Goal: Transaction & Acquisition: Purchase product/service

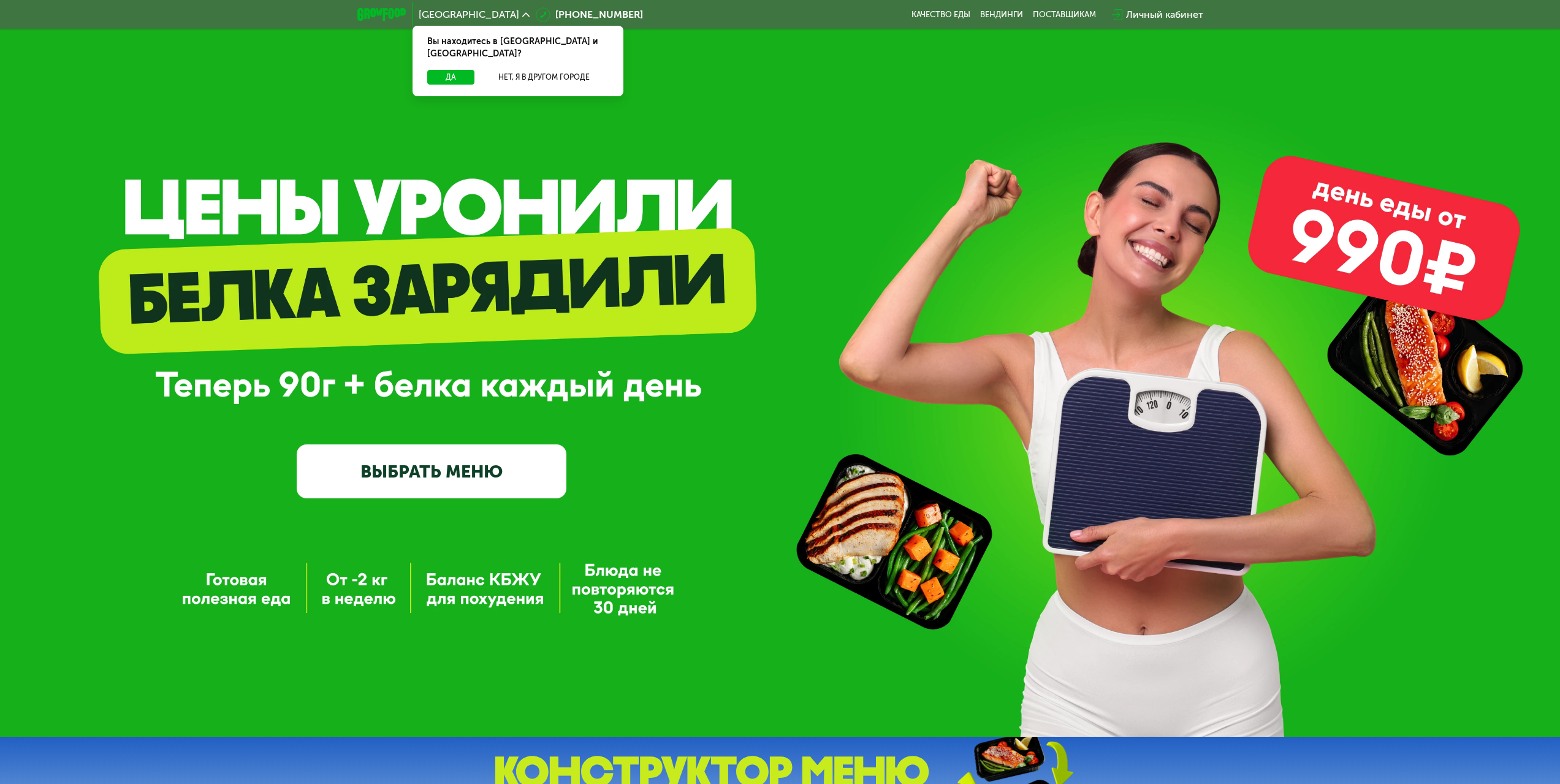
click at [519, 465] on link "ВЫБРАТЬ МЕНЮ" at bounding box center [431, 471] width 269 height 54
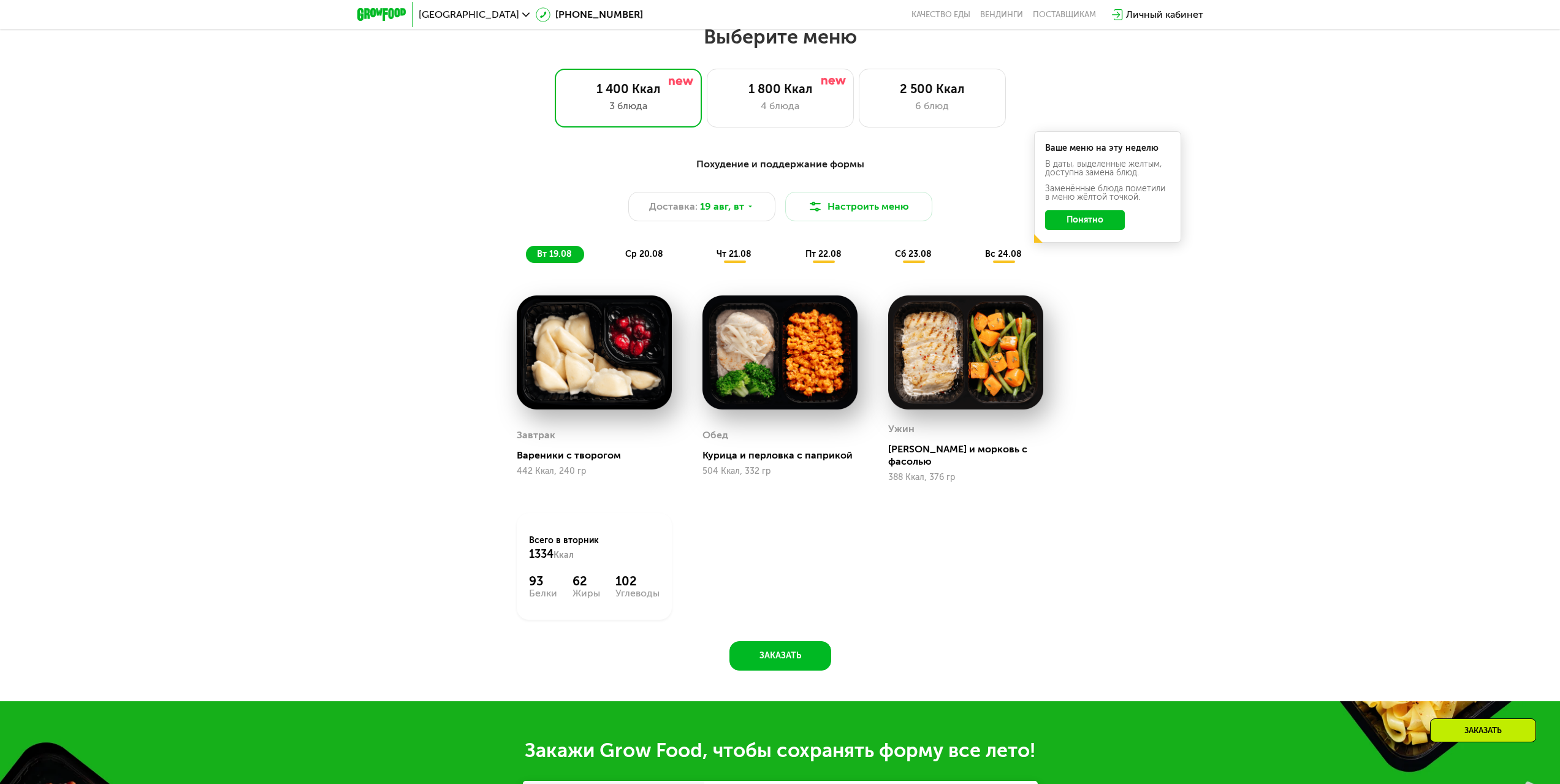
drag, startPoint x: 520, startPoint y: 483, endPoint x: 431, endPoint y: 345, distance: 164.2
click at [431, 345] on div "Похудение и поддержание формы Доставка: [DATE] Настроить меню вт 19.08 ср 20.08…" at bounding box center [780, 410] width 756 height 522
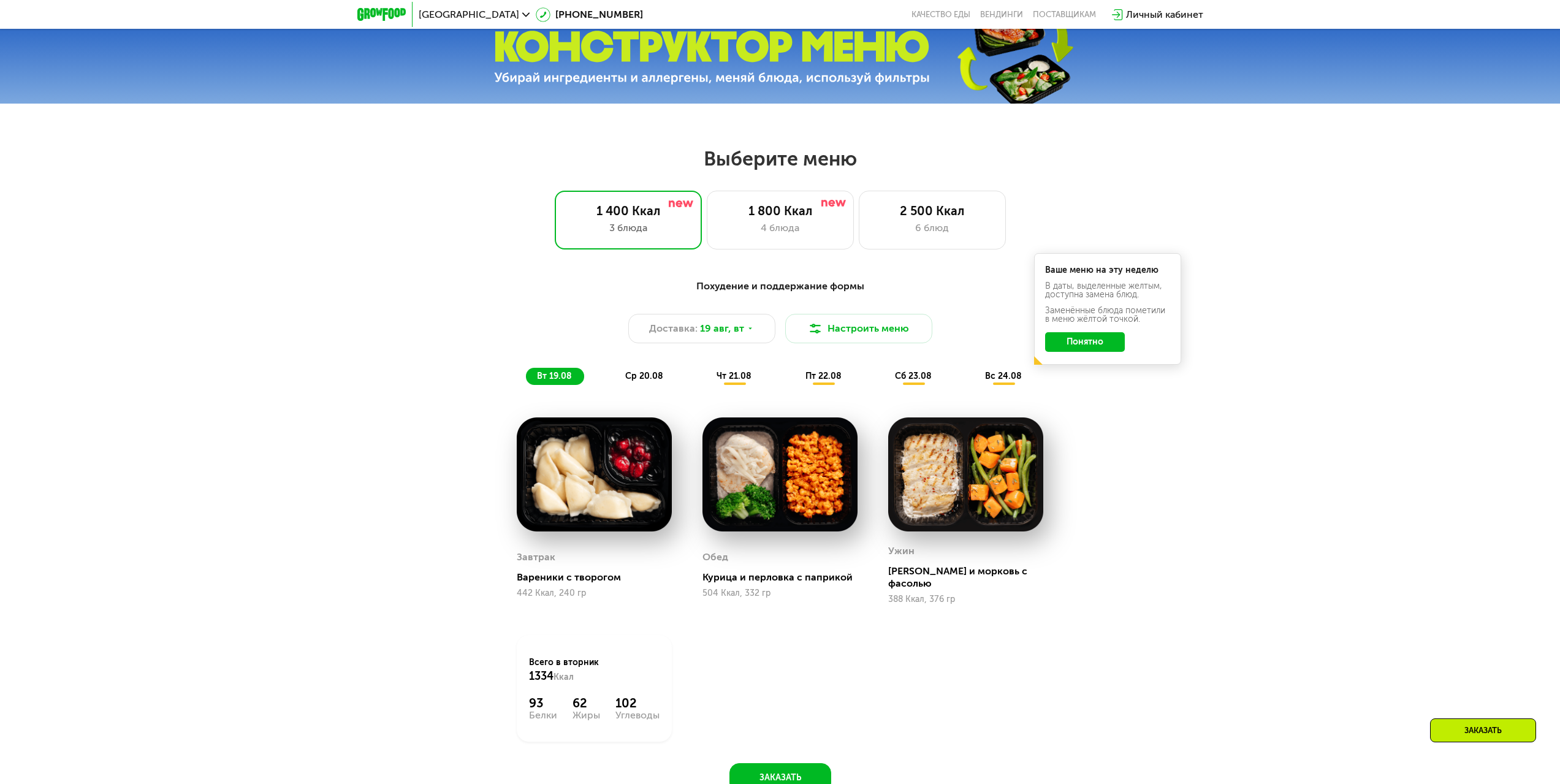
scroll to position [724, 0]
click at [931, 243] on div "2 500 Ккал 6 блюд" at bounding box center [932, 220] width 147 height 59
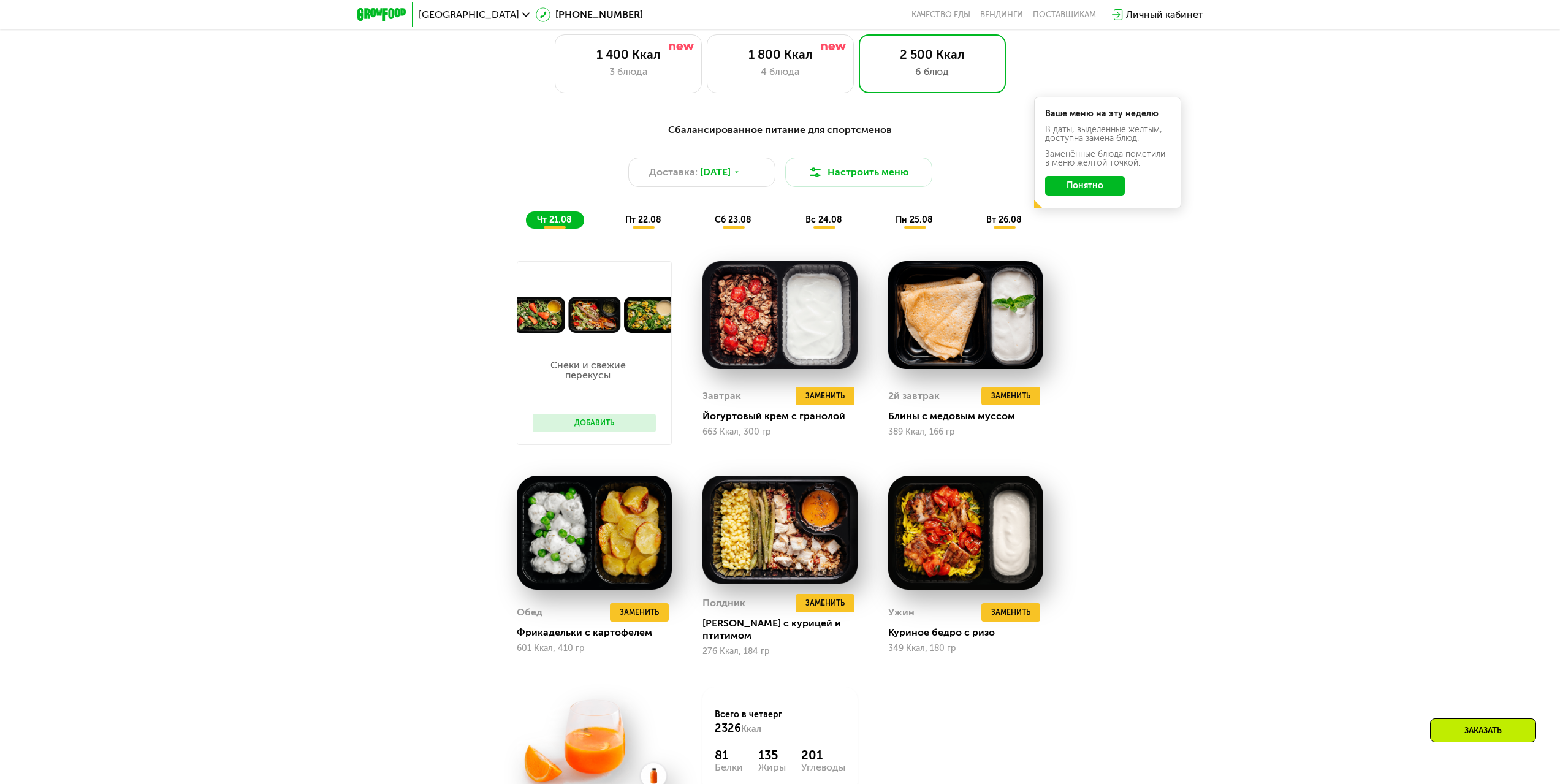
scroll to position [879, 0]
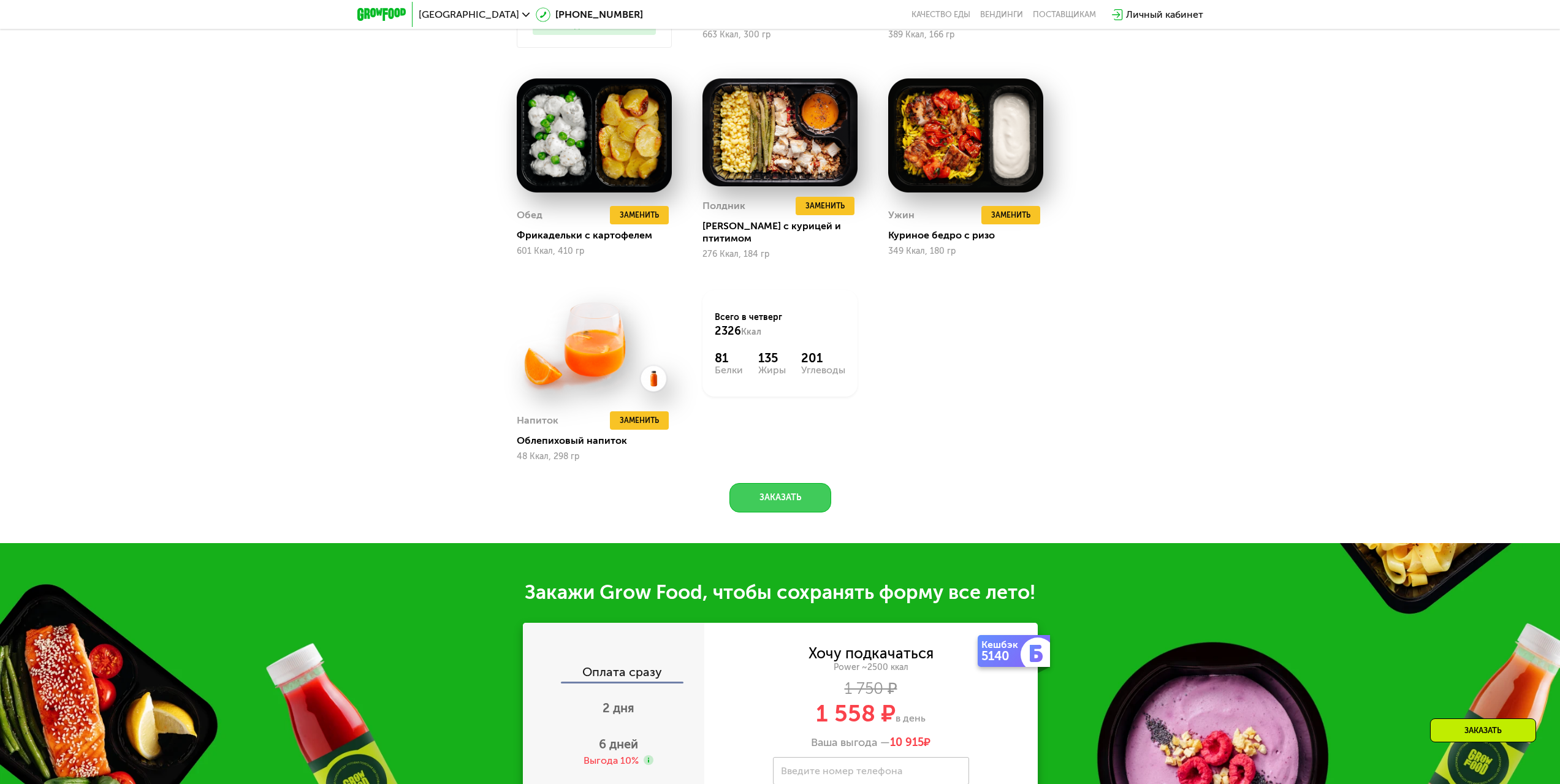
click at [779, 498] on button "Заказать" at bounding box center [780, 497] width 102 height 30
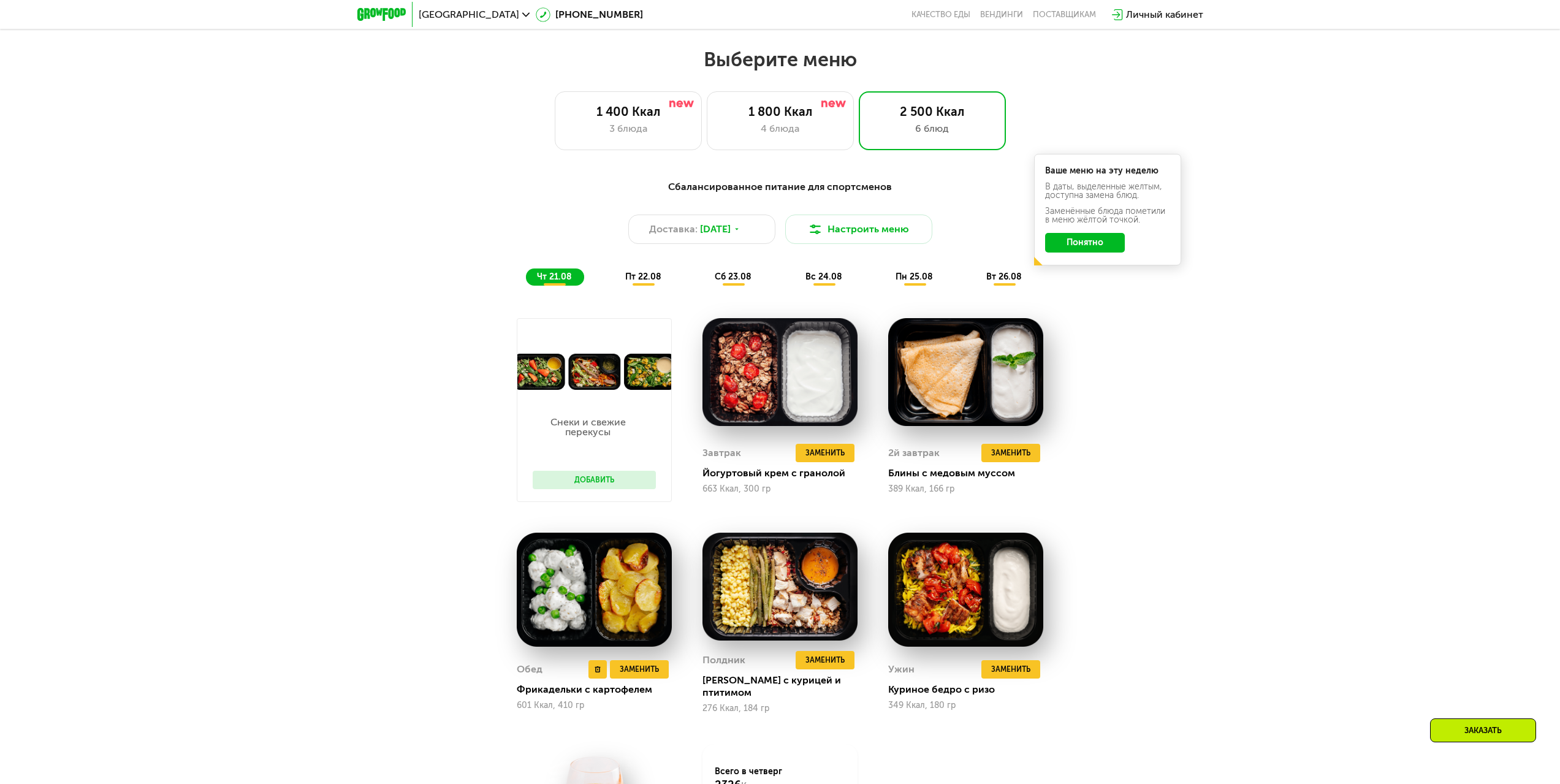
scroll to position [951, 0]
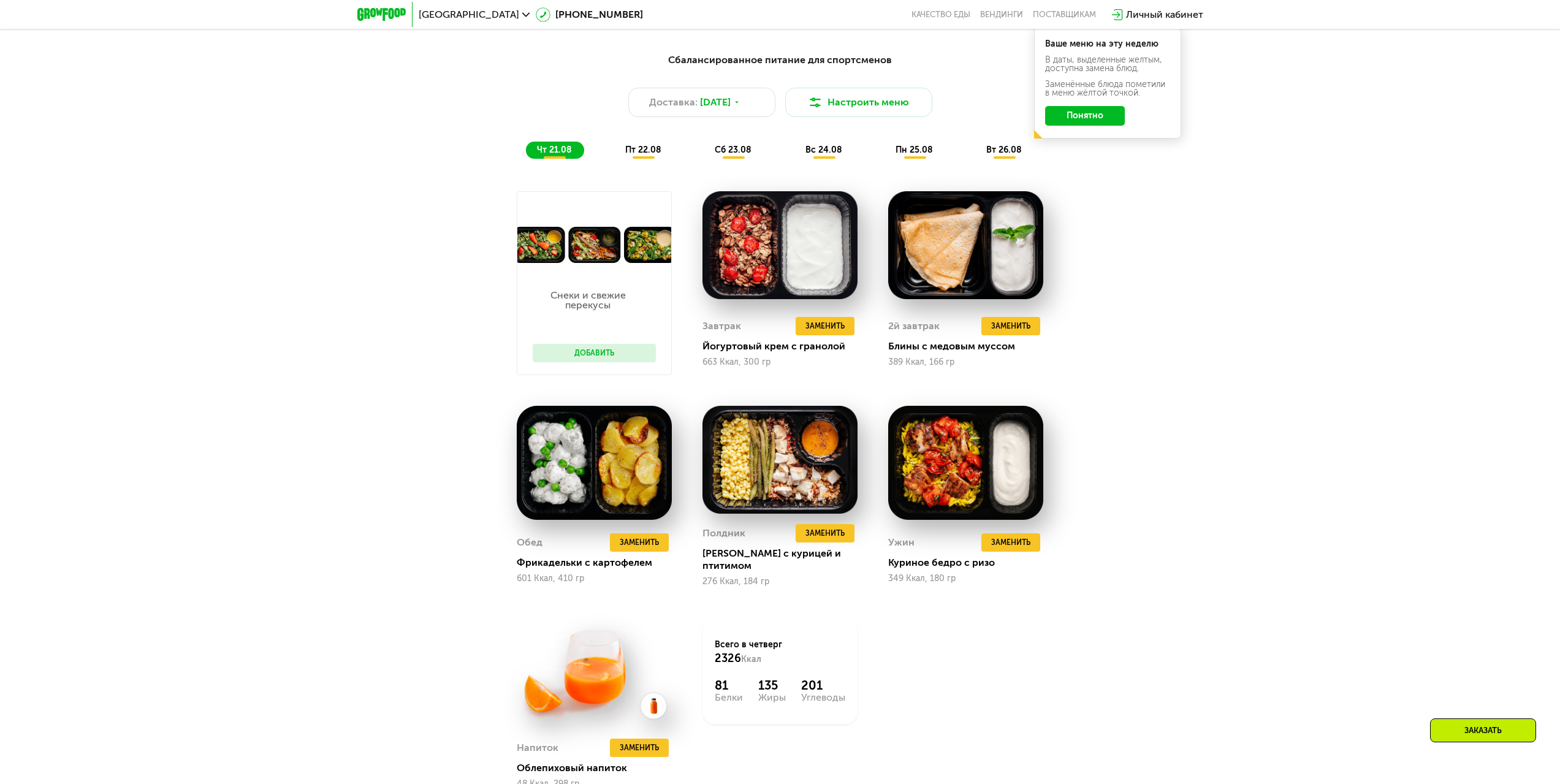
click at [646, 152] on span "пт 22.08" at bounding box center [643, 150] width 37 height 10
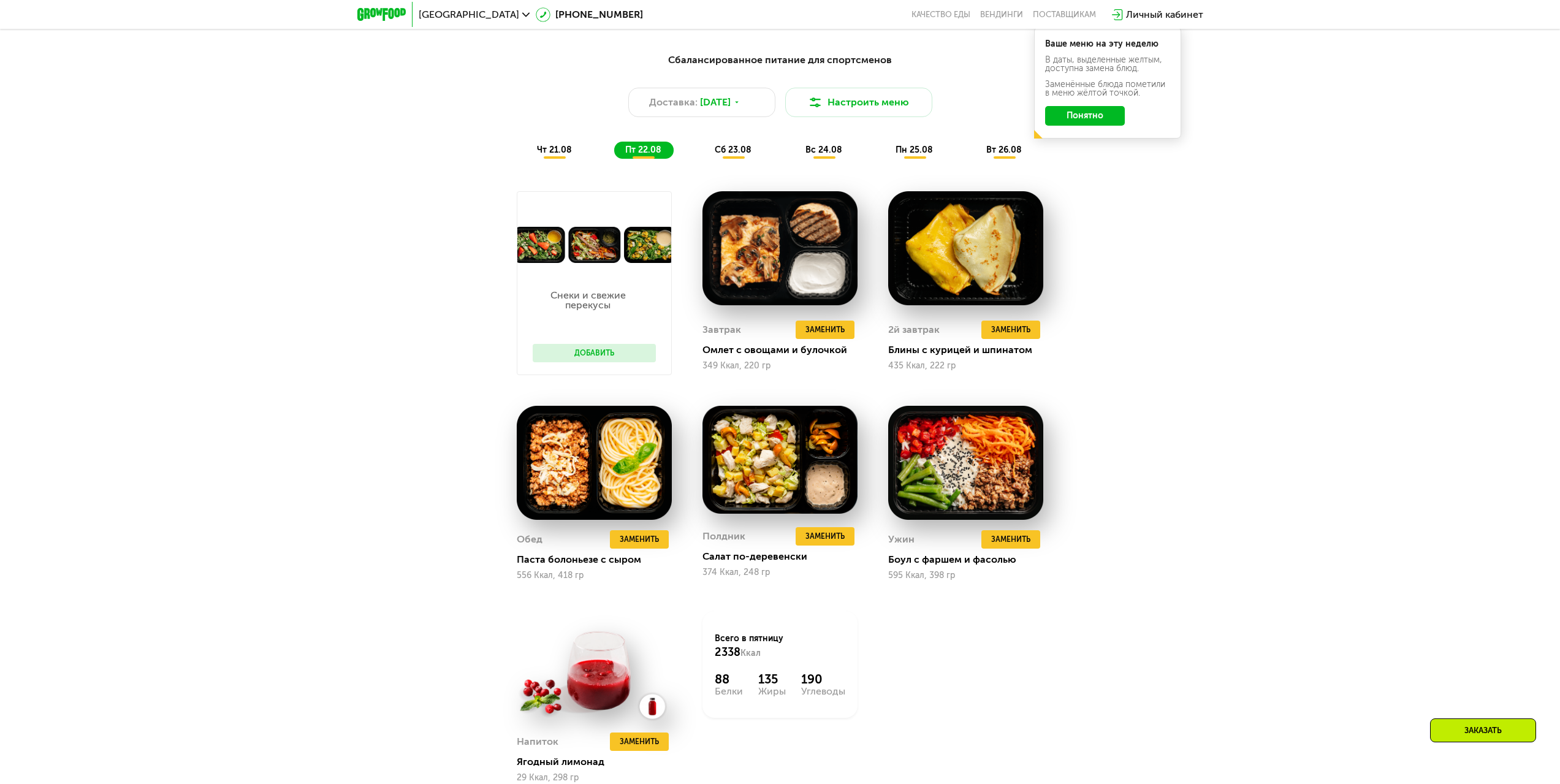
click at [724, 149] on span "сб 23.08" at bounding box center [733, 150] width 37 height 10
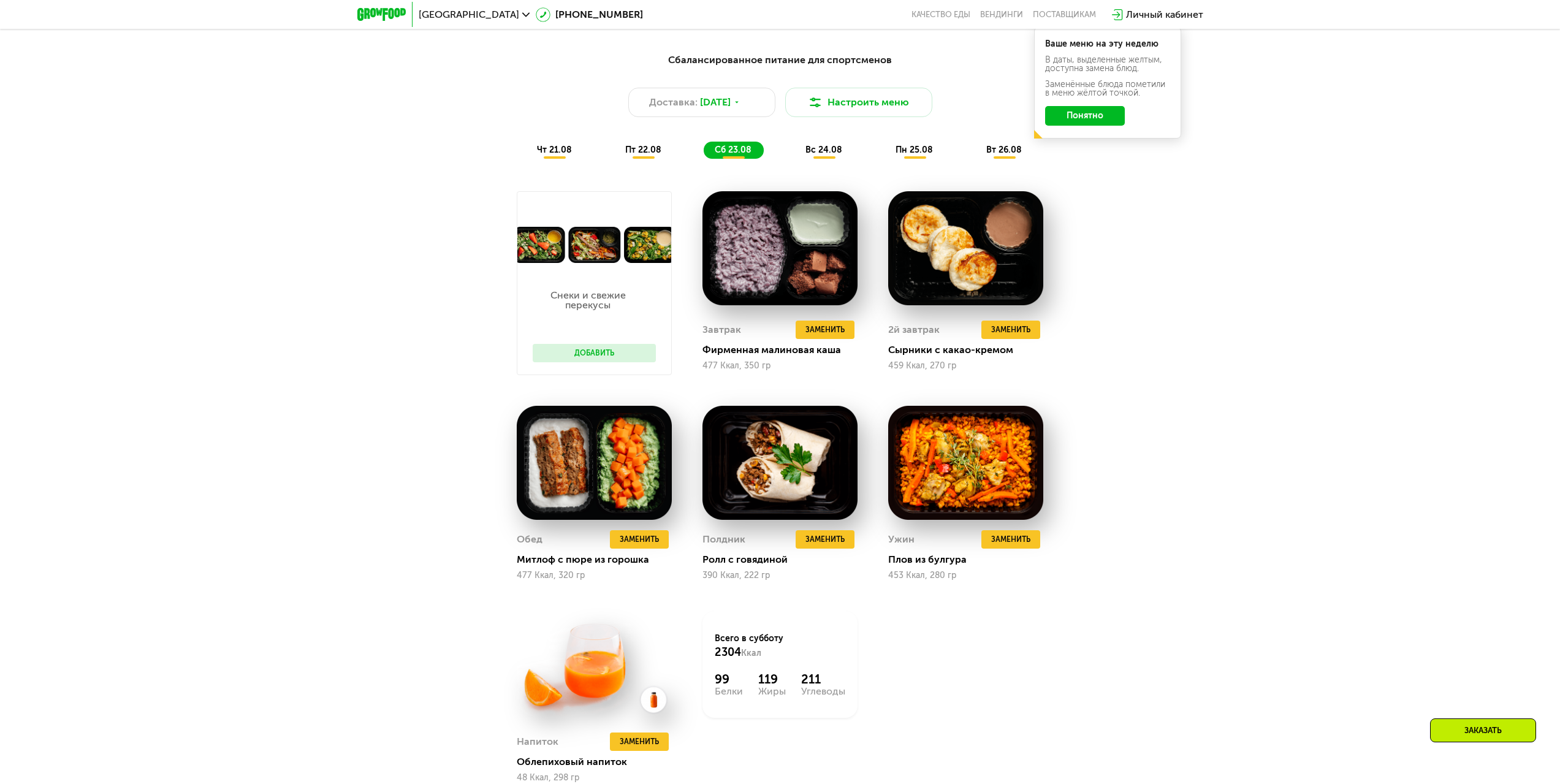
click at [704, 151] on div "пт 22.08" at bounding box center [734, 150] width 60 height 17
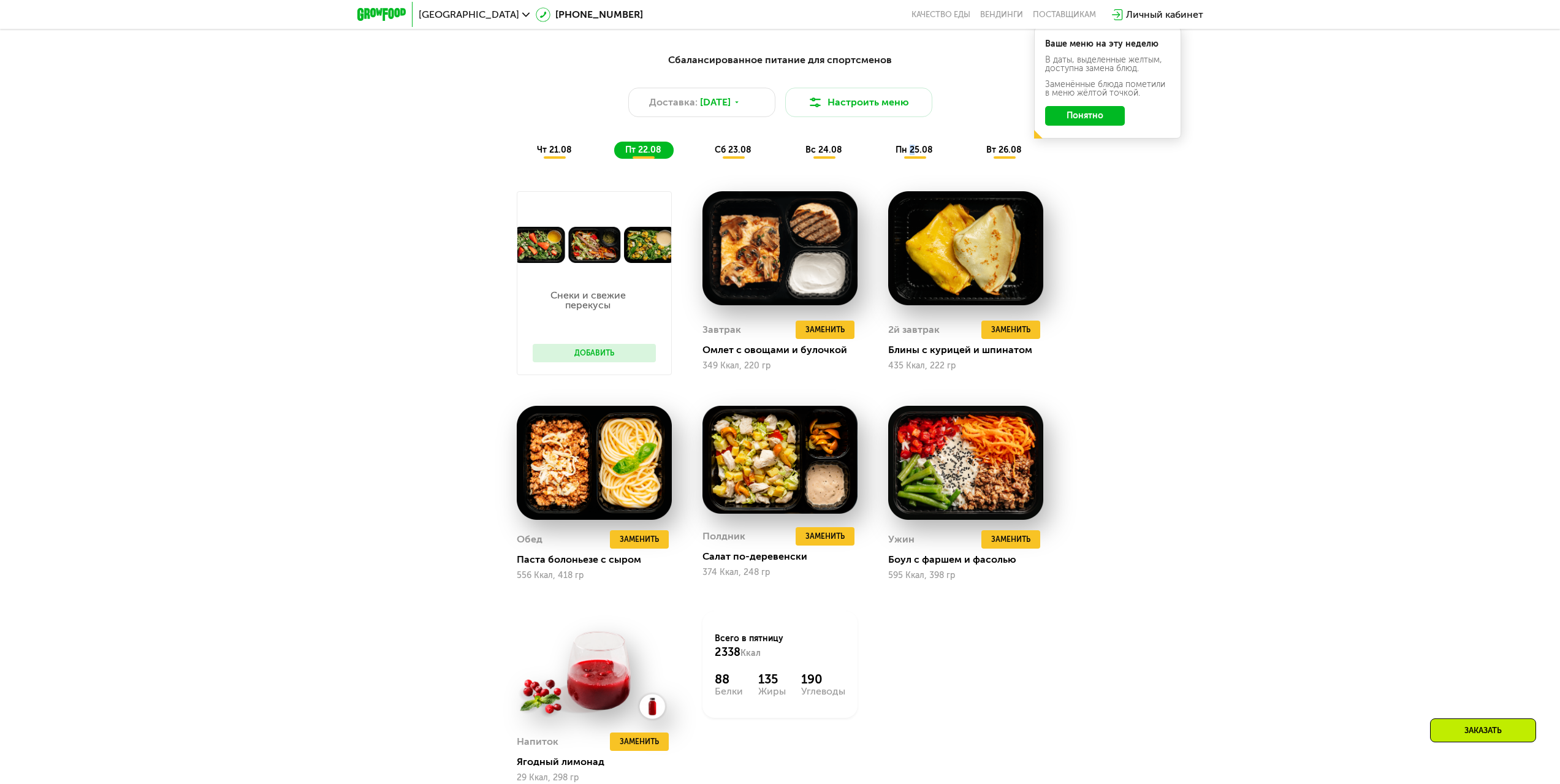
click at [910, 150] on span "пн 25.08" at bounding box center [914, 150] width 37 height 10
